Goal: Check status

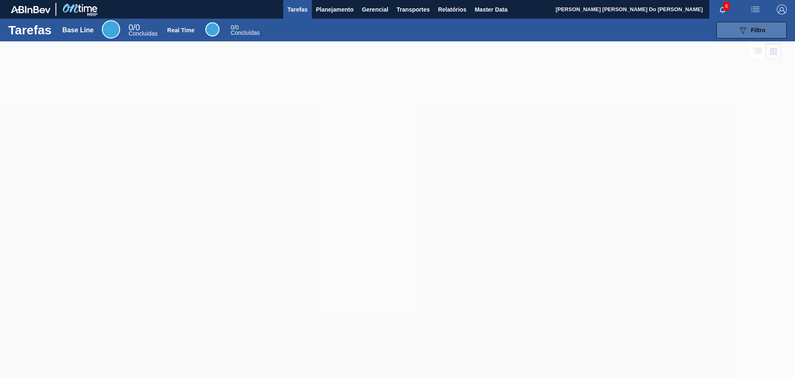
click at [759, 30] on span "Filtro" at bounding box center [758, 30] width 14 height 7
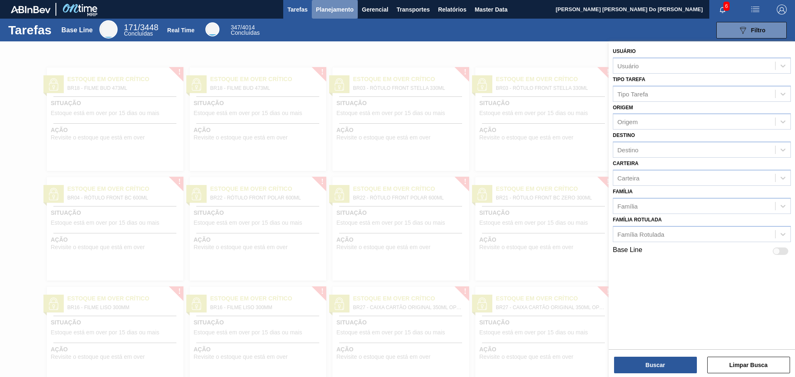
click at [342, 9] on span "Planejamento" at bounding box center [335, 10] width 38 height 10
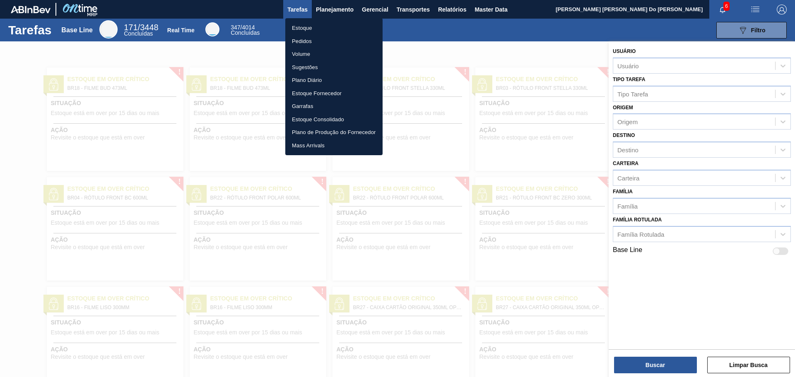
click at [297, 24] on li "Estoque" at bounding box center [333, 28] width 97 height 13
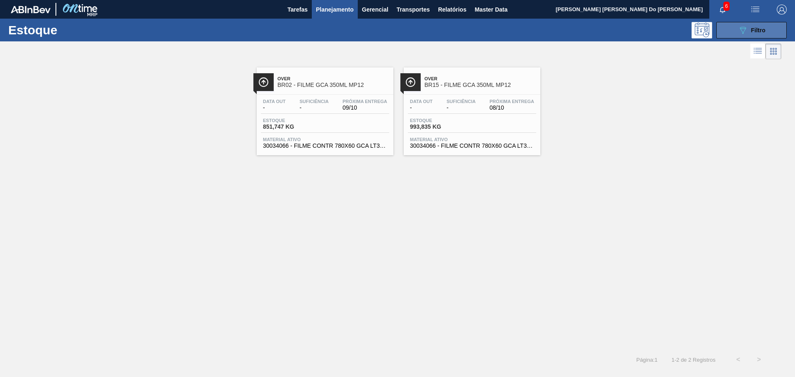
click at [771, 30] on button "089F7B8B-B2A5-4AFE-B5C0-19BA573D28AC Filtro" at bounding box center [751, 30] width 70 height 17
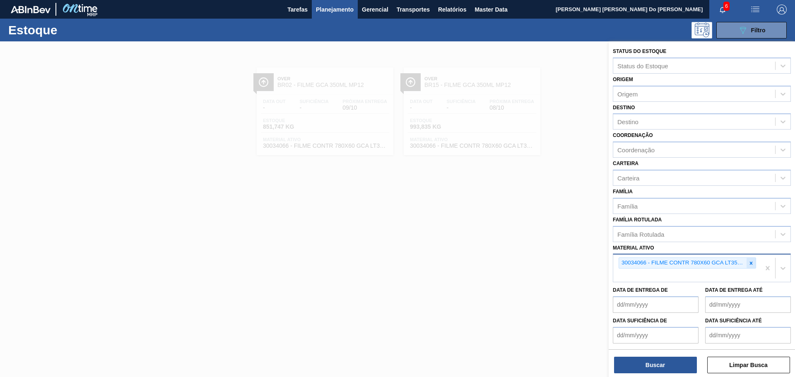
click at [749, 265] on icon at bounding box center [751, 263] width 6 height 6
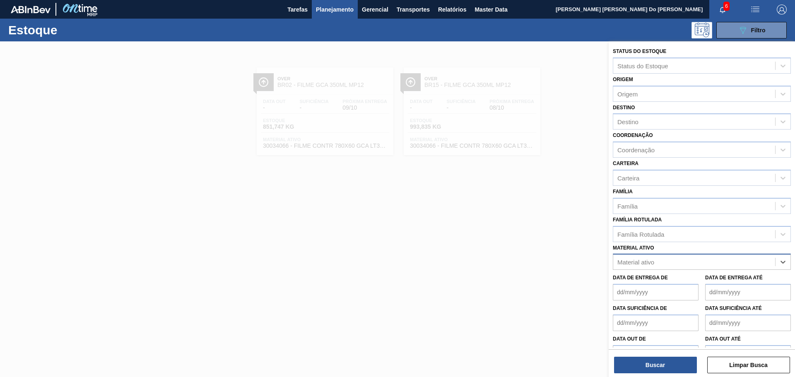
paste ativo "30030870"
type ativo "30030870"
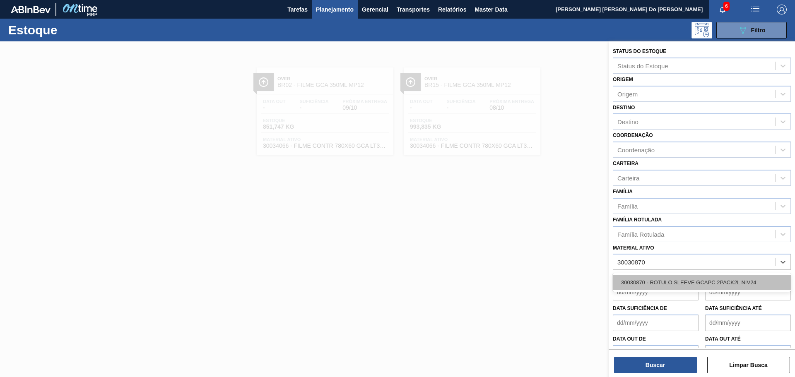
click at [669, 280] on div "30030870 - ROTULO SLEEVE GCAPC 2PACK2L NIV24" at bounding box center [702, 282] width 178 height 15
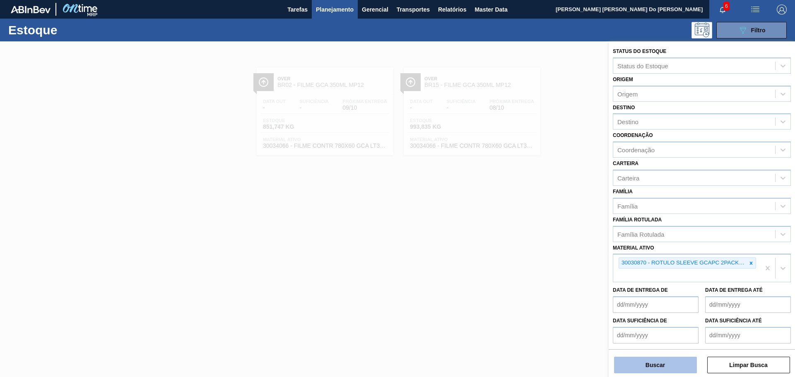
click at [670, 368] on button "Buscar" at bounding box center [655, 365] width 83 height 17
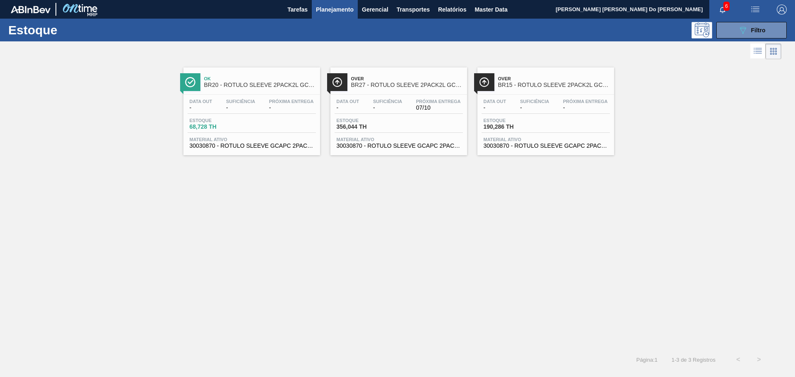
click at [376, 84] on span "BR27 - RÓTULO SLEEVE 2PACK2L GCA + PC" at bounding box center [407, 85] width 112 height 6
